Goal: Check status: Check status

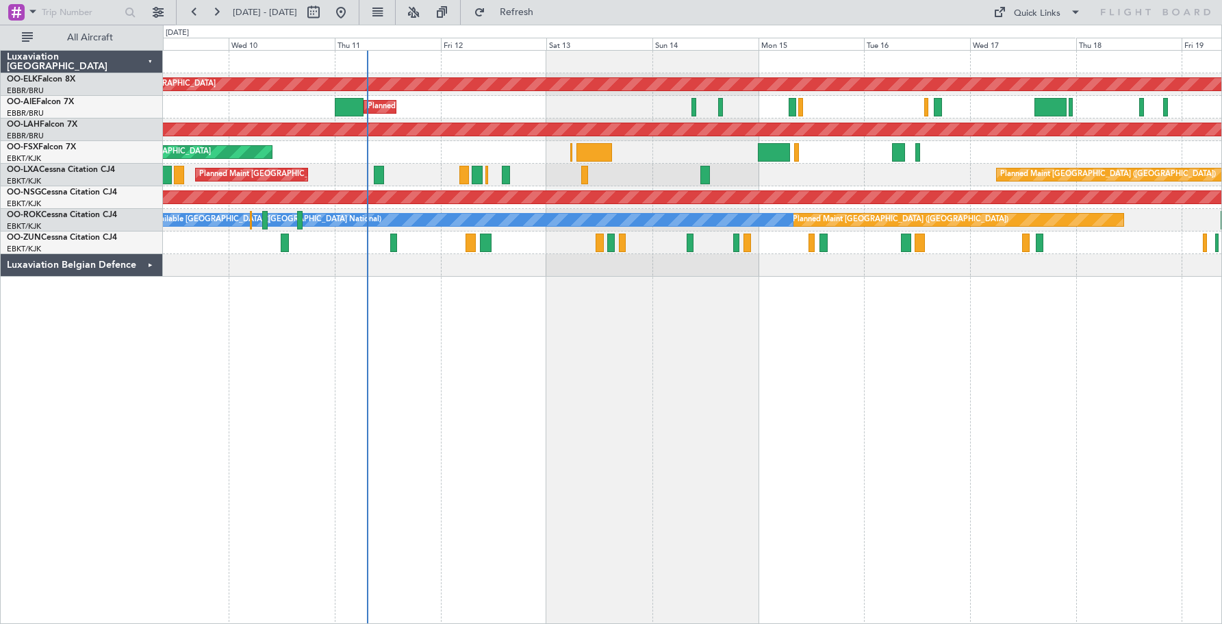
click at [815, 157] on div "Planned Maint Kortrijk-[GEOGRAPHIC_DATA]" at bounding box center [692, 152] width 1058 height 23
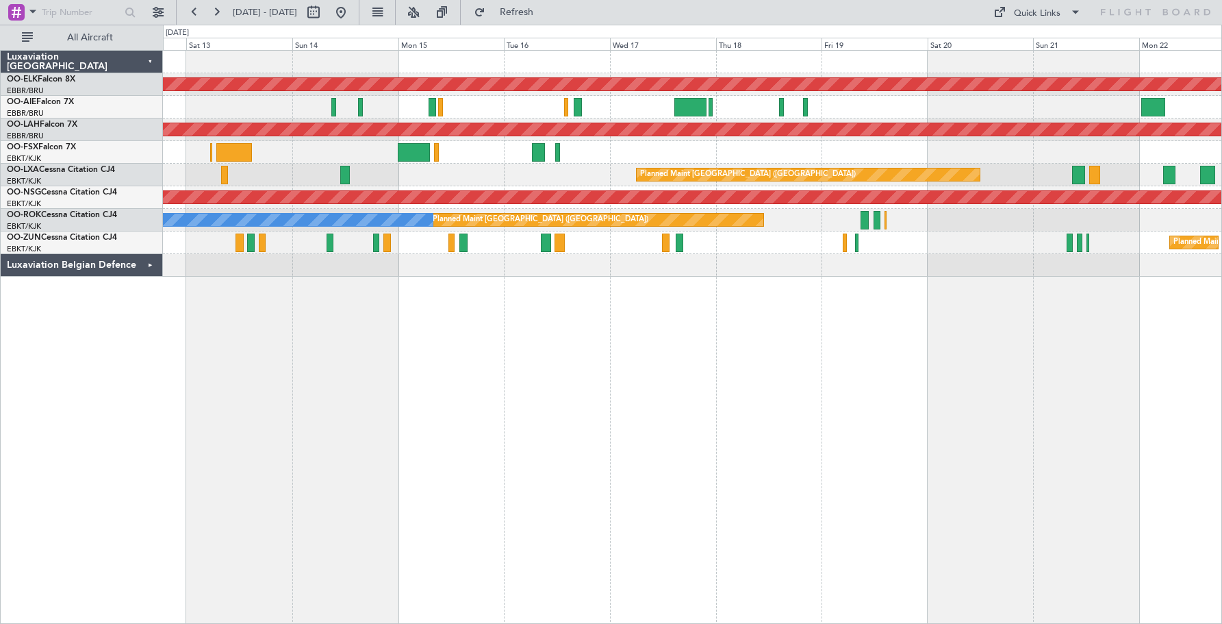
click at [682, 164] on div "Planned Maint Kortrijk-[GEOGRAPHIC_DATA] Planned Maint [GEOGRAPHIC_DATA] ([GEOG…" at bounding box center [692, 164] width 1058 height 226
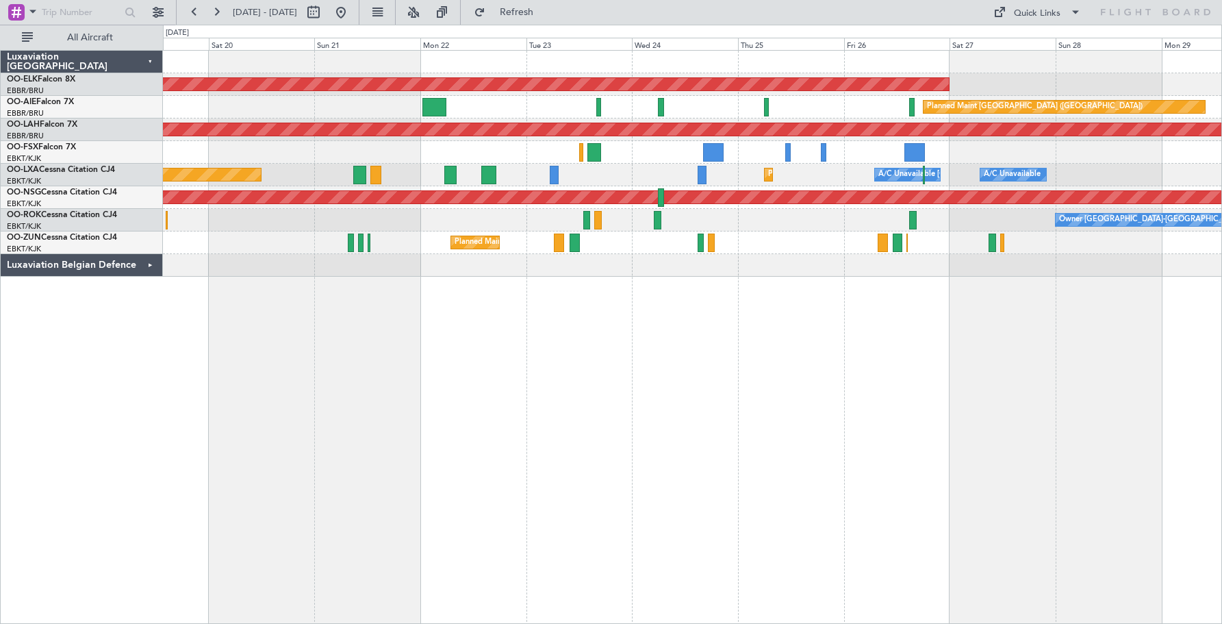
click at [283, 149] on div at bounding box center [692, 152] width 1058 height 23
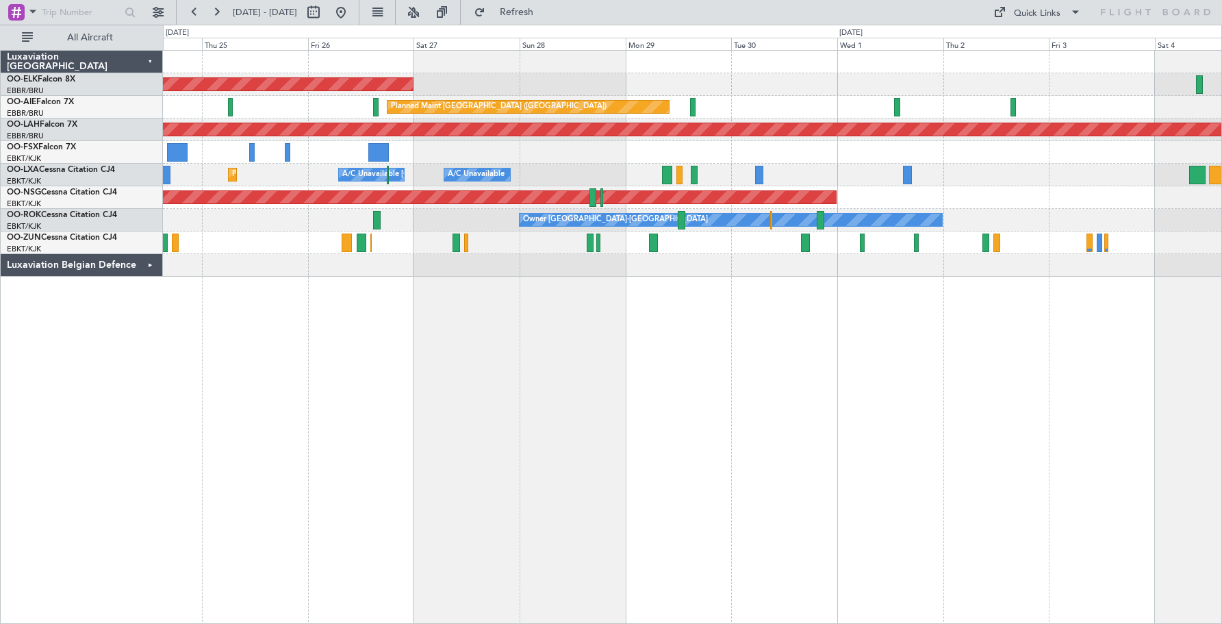
click at [542, 169] on div "Planned Maint Kortrijk-[GEOGRAPHIC_DATA] Planned Maint [GEOGRAPHIC_DATA] ([GEOG…" at bounding box center [692, 164] width 1058 height 226
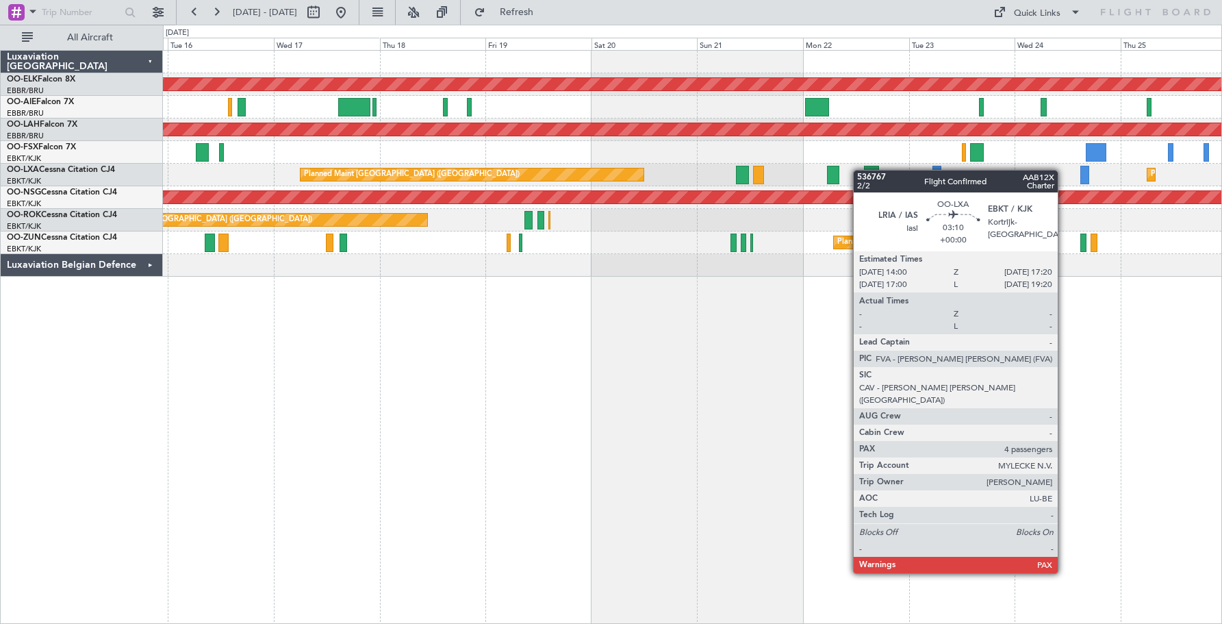
click at [864, 170] on div "Planned Maint Kortrijk-[GEOGRAPHIC_DATA] Planned Maint [GEOGRAPHIC_DATA] ([GEOG…" at bounding box center [692, 164] width 1058 height 226
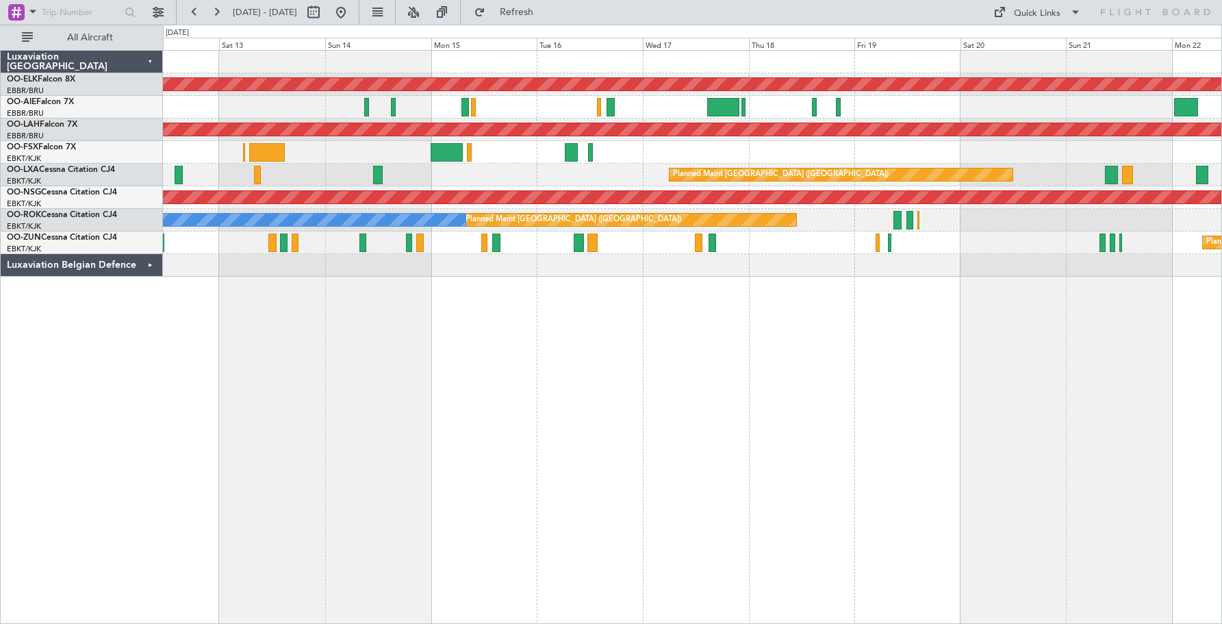
click at [1036, 168] on div "Planned Maint Kortrijk-[GEOGRAPHIC_DATA] Planned Maint [GEOGRAPHIC_DATA] ([GEOG…" at bounding box center [692, 164] width 1058 height 226
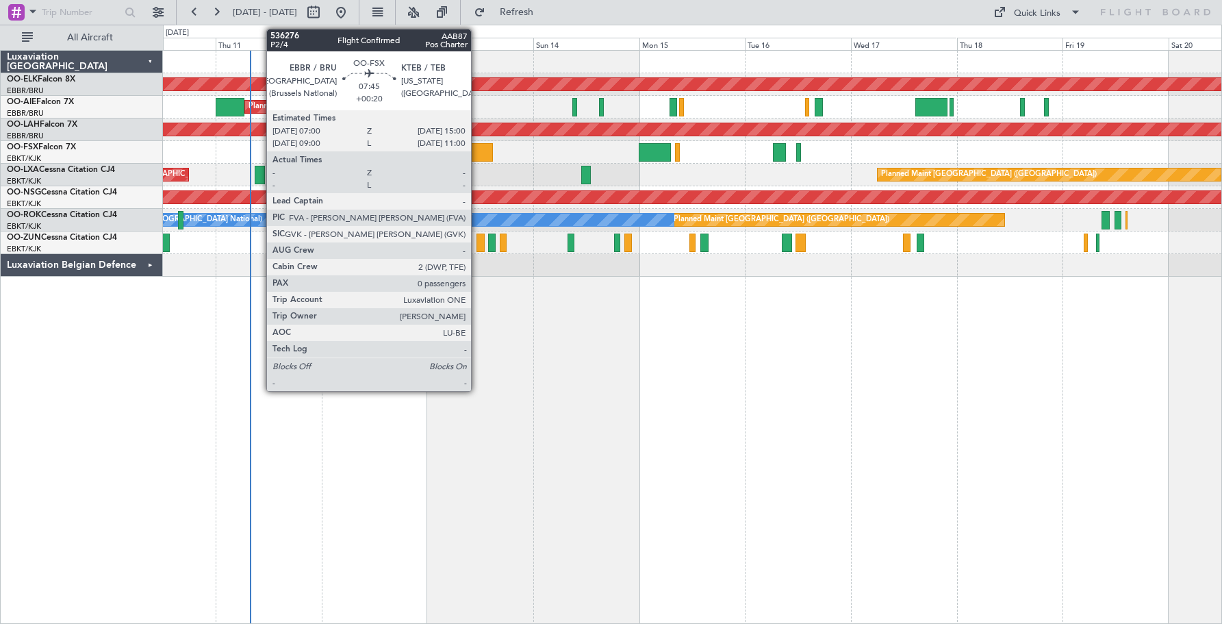
click at [477, 157] on div at bounding box center [475, 152] width 36 height 18
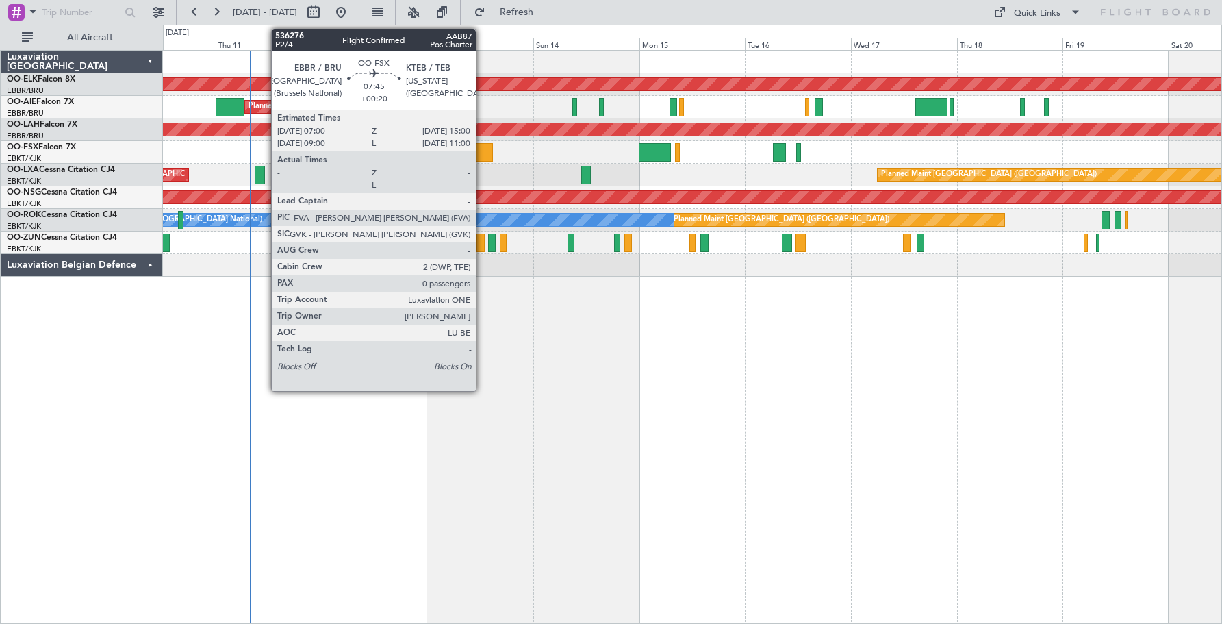
click at [482, 155] on div at bounding box center [475, 152] width 36 height 18
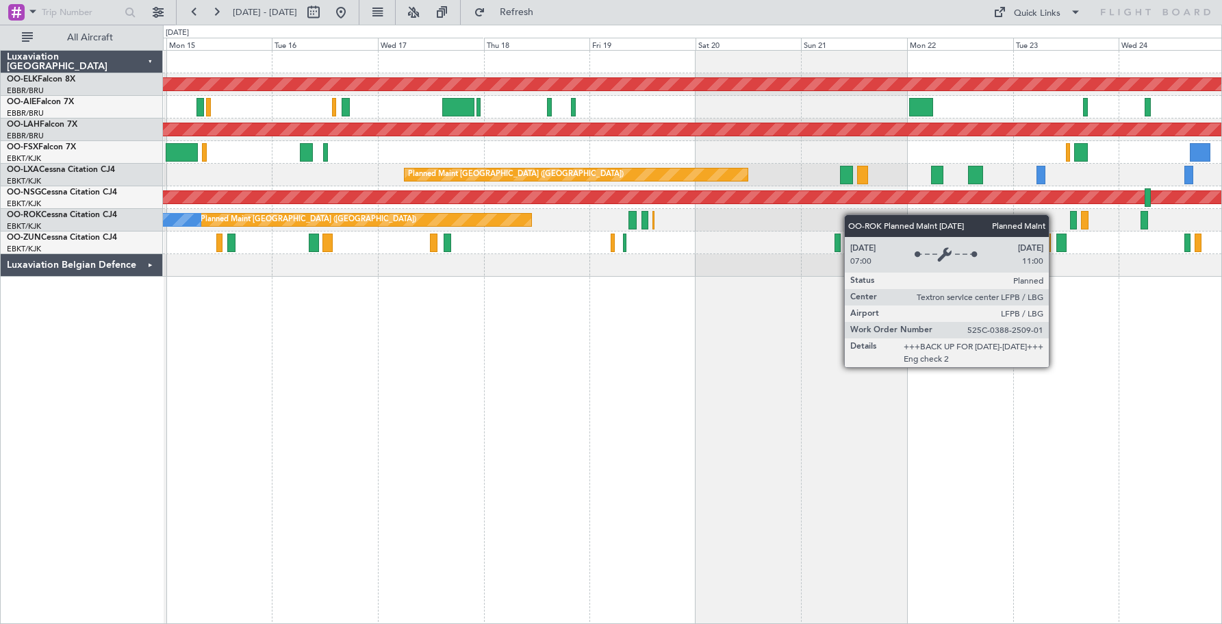
click at [399, 218] on div "Planned Maint Kortrijk-[GEOGRAPHIC_DATA] Planned Maint [GEOGRAPHIC_DATA] ([GEOG…" at bounding box center [692, 164] width 1058 height 226
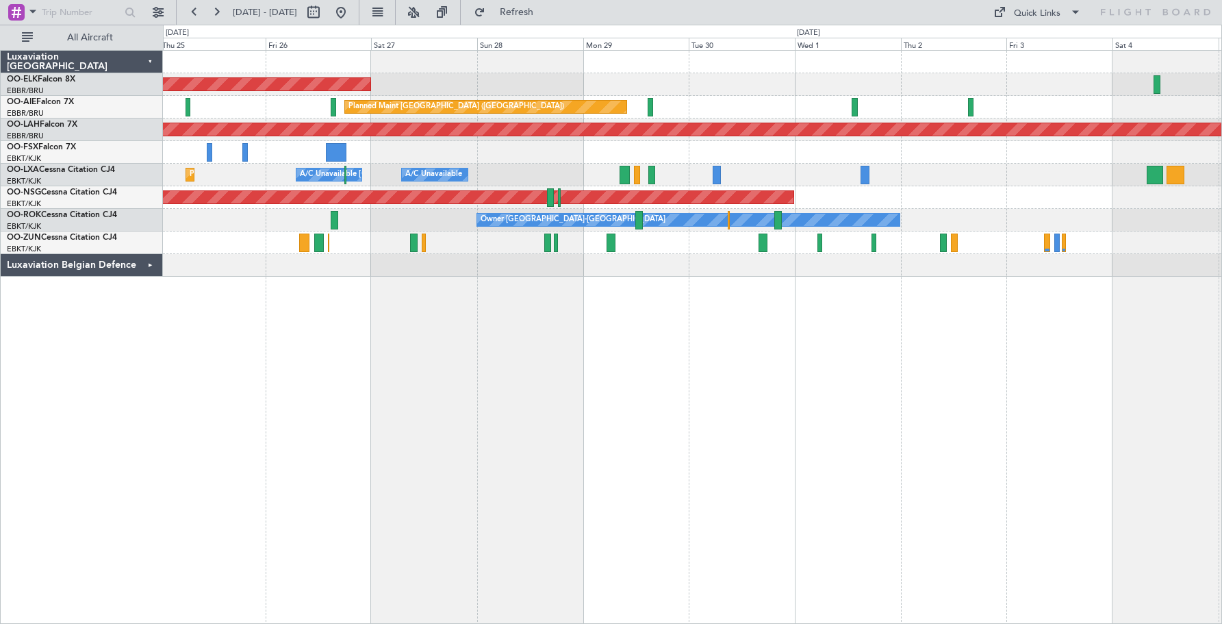
click at [510, 231] on div "Planned Maint Kortrijk-[GEOGRAPHIC_DATA] Planned Maint [GEOGRAPHIC_DATA] ([GEOG…" at bounding box center [692, 164] width 1058 height 226
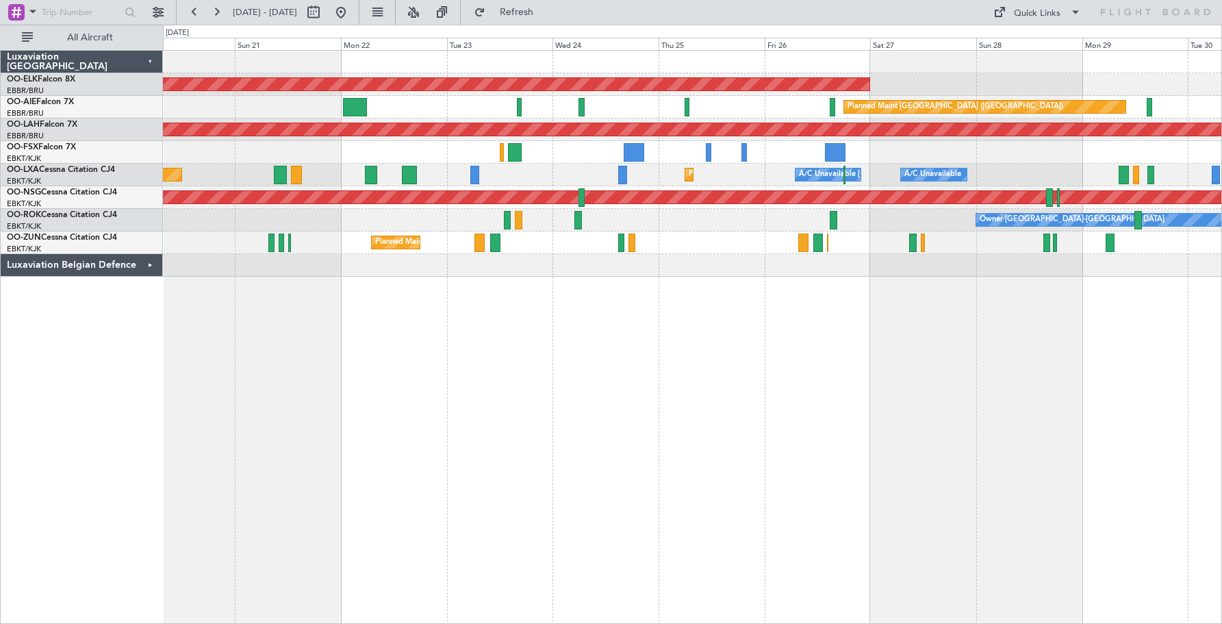
click at [967, 261] on div "Planned Maint Kortrijk-[GEOGRAPHIC_DATA] Planned Maint [GEOGRAPHIC_DATA] ([GEOG…" at bounding box center [692, 164] width 1058 height 226
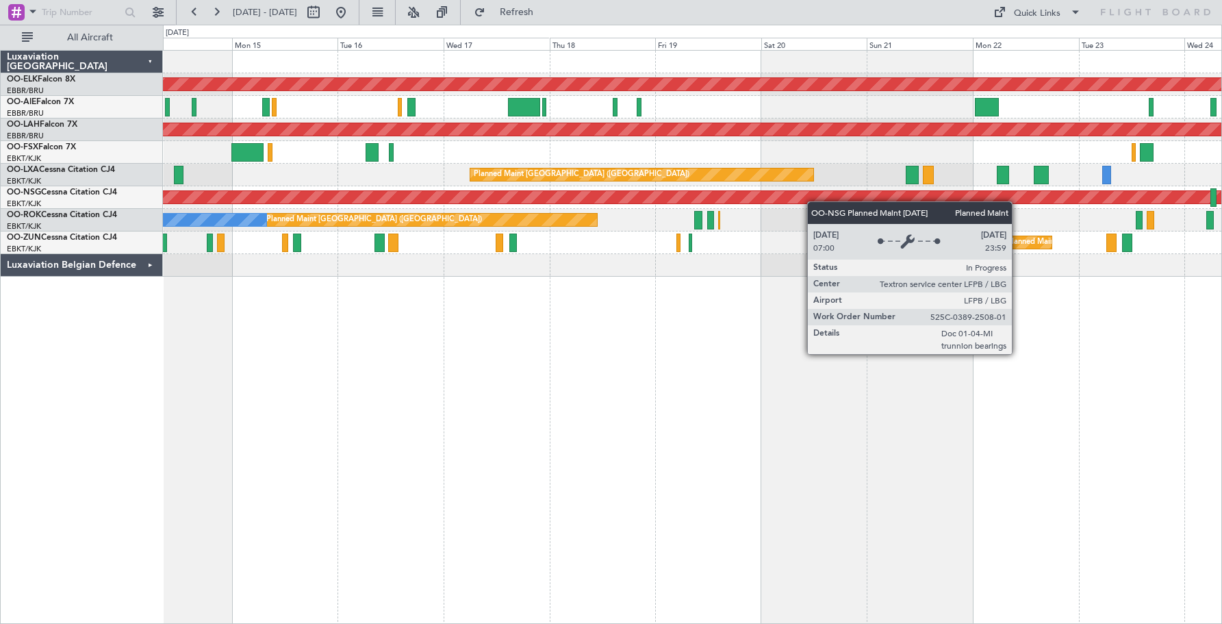
click at [917, 193] on div "Planned Maint Kortrijk-[GEOGRAPHIC_DATA] Planned Maint [GEOGRAPHIC_DATA] ([GEOG…" at bounding box center [692, 164] width 1058 height 226
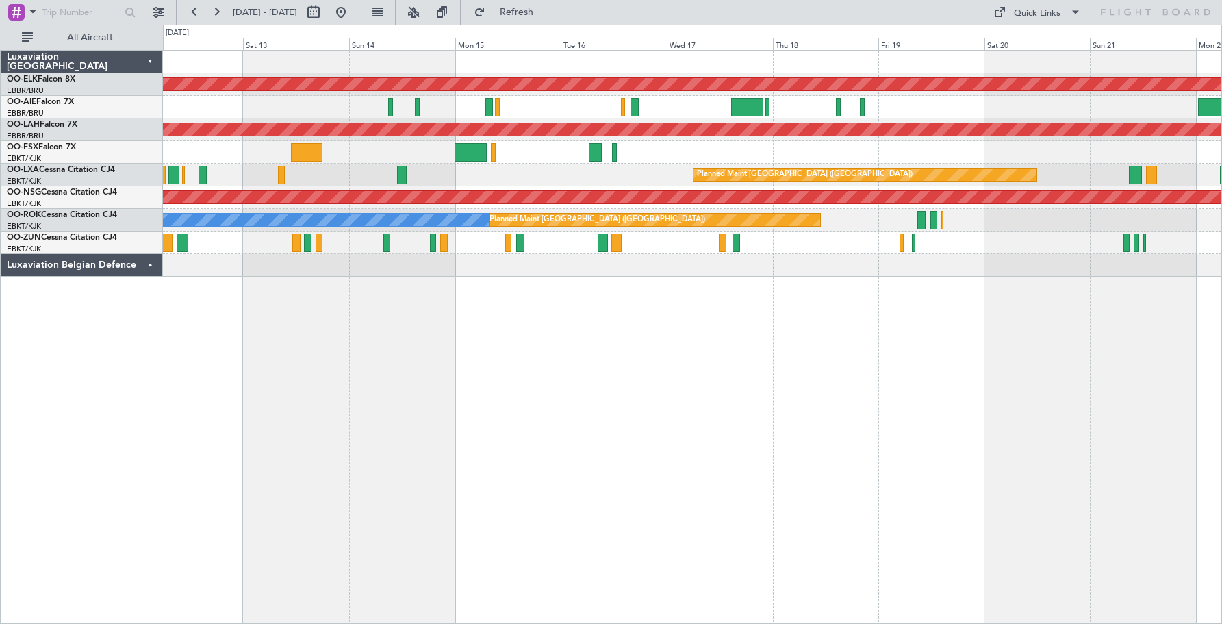
click at [549, 151] on div "Planned Maint Kortrijk-[GEOGRAPHIC_DATA]" at bounding box center [692, 152] width 1058 height 23
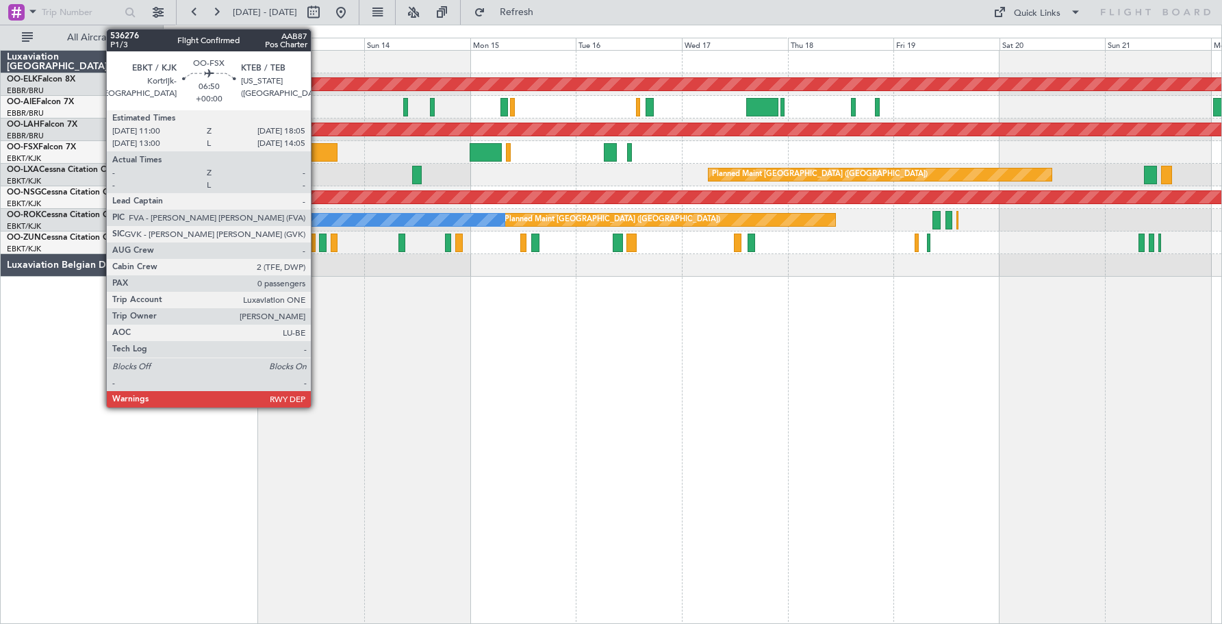
click at [317, 153] on div at bounding box center [321, 152] width 31 height 18
